Goal: Find specific page/section: Find specific page/section

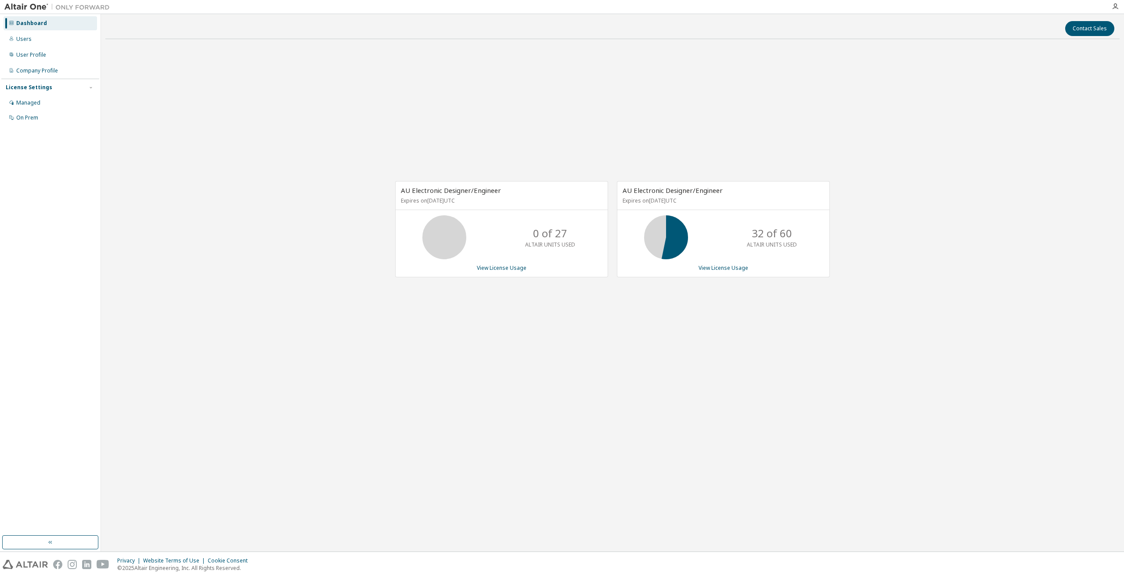
click at [520, 90] on div "AU Electronic Designer/Engineer Expires on January 1, 2026 UTC 0 of 27 ALTAIR U…" at bounding box center [612, 233] width 1014 height 375
drag, startPoint x: 624, startPoint y: 339, endPoint x: 609, endPoint y: 348, distance: 17.1
click at [623, 340] on div "AU Electronic Designer/Engineer Expires on January 1, 2026 UTC 0 of 27 ALTAIR U…" at bounding box center [612, 233] width 1014 height 375
